Goal: Task Accomplishment & Management: Use online tool/utility

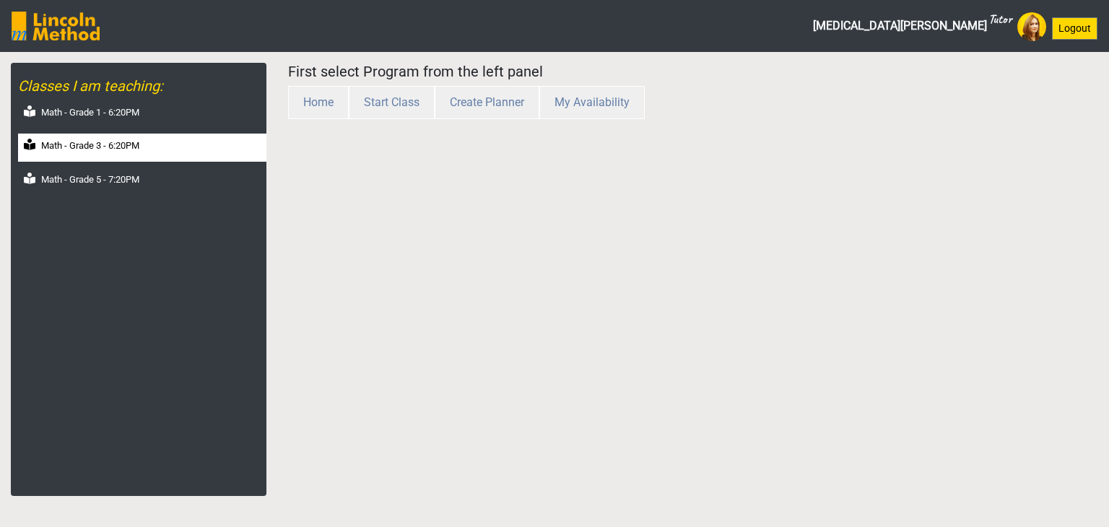
click at [163, 157] on div "Math - Grade 3 - 6:20PM" at bounding box center [142, 148] width 248 height 28
select select "month"
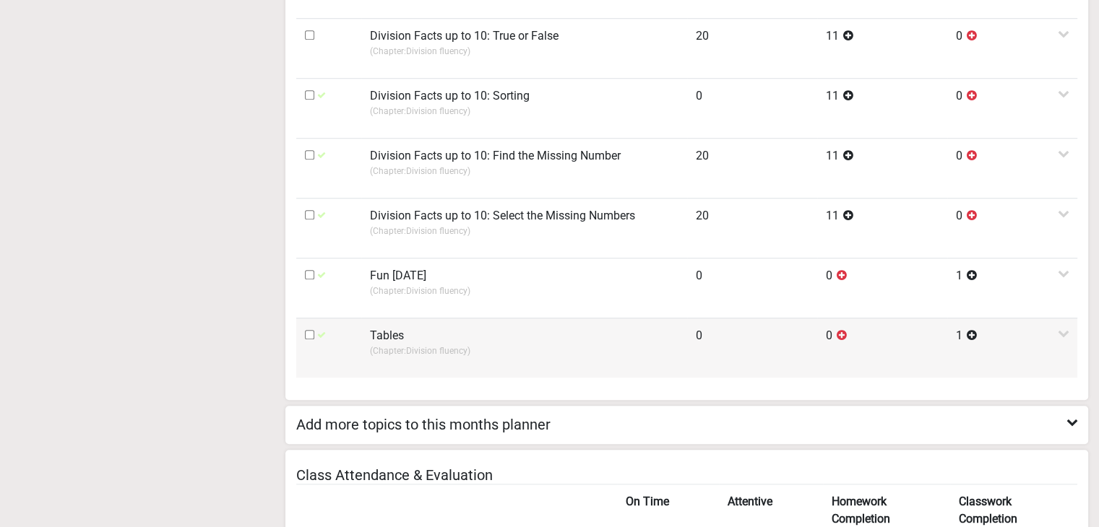
scroll to position [1019, 0]
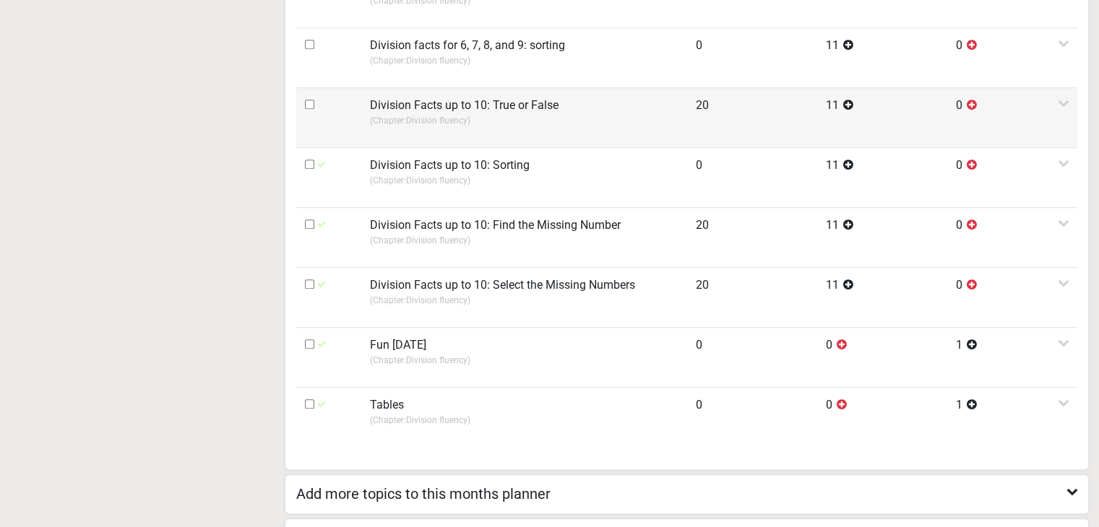
click at [308, 100] on input "checkbox" at bounding box center [309, 104] width 9 height 9
checkbox input "true"
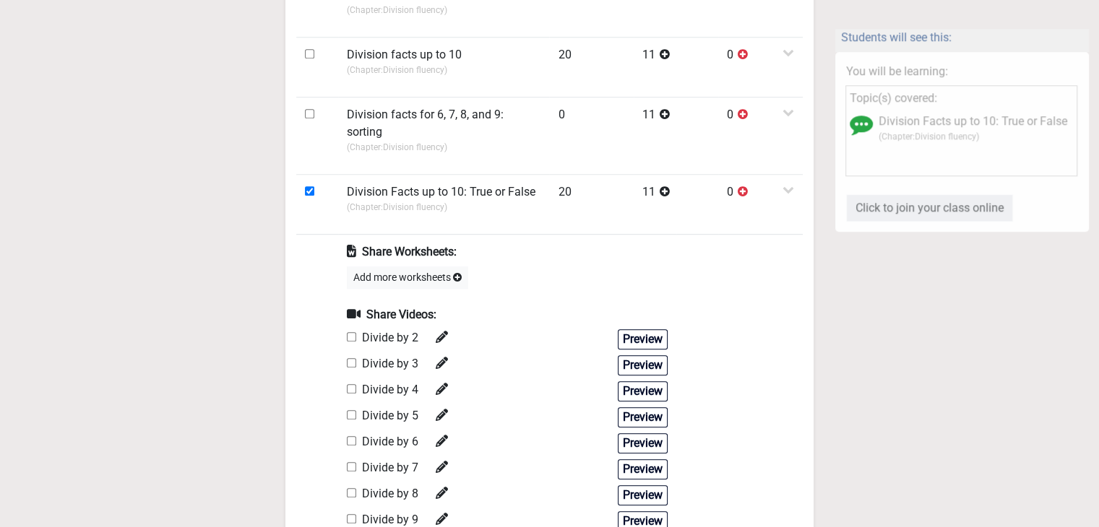
click at [349, 358] on input "checkbox" at bounding box center [351, 362] width 9 height 9
checkbox input "true"
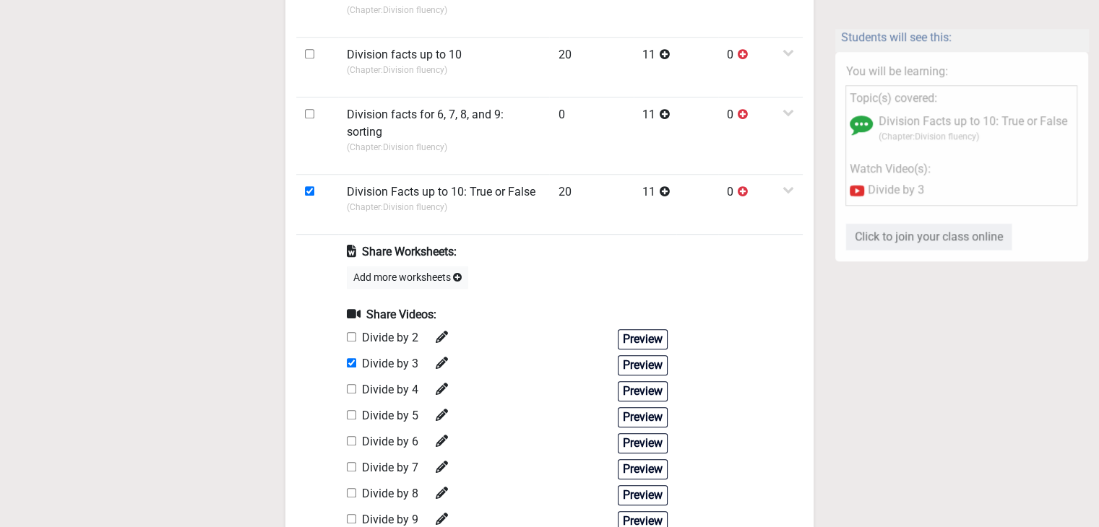
click at [351, 384] on input "checkbox" at bounding box center [351, 388] width 9 height 9
checkbox input "true"
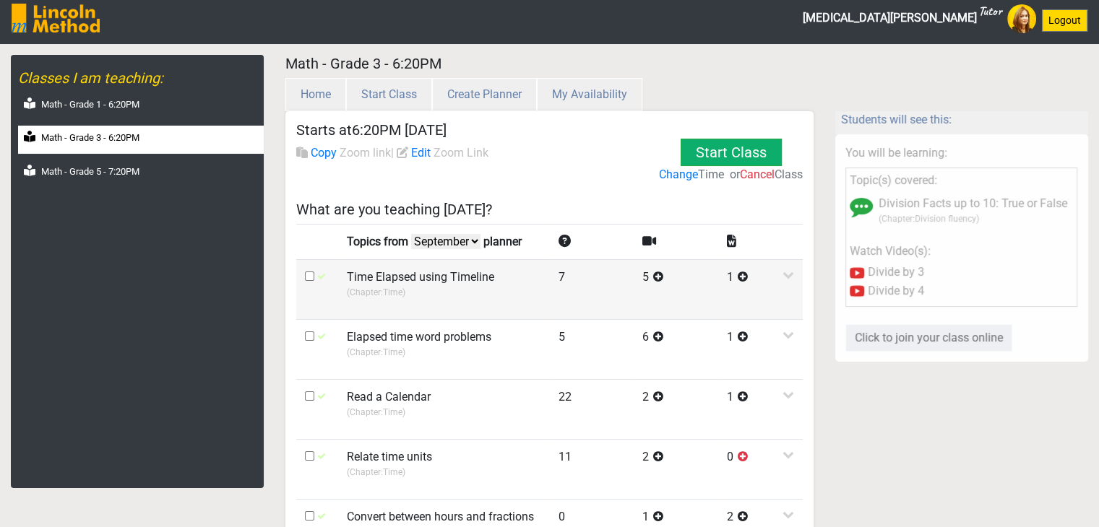
scroll to position [0, 0]
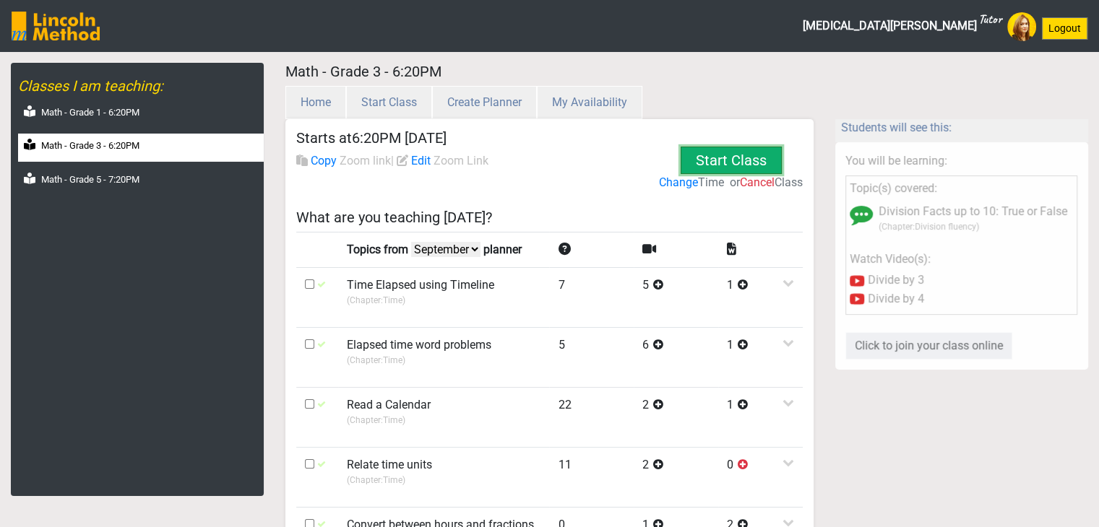
click at [722, 151] on button "Start Class" at bounding box center [730, 160] width 101 height 27
